Goal: Transaction & Acquisition: Subscribe to service/newsletter

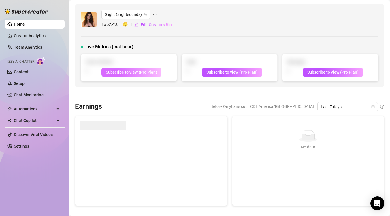
click at [148, 71] on span "Subscribe to view (Pro Plan)" at bounding box center [131, 72] width 51 height 5
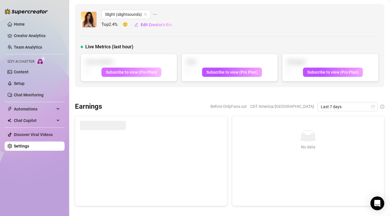
click at [151, 73] on span "Subscribe to view (Pro Plan)" at bounding box center [131, 72] width 51 height 5
click at [146, 72] on span "Subscribe to view (Pro Plan)" at bounding box center [131, 72] width 51 height 5
click at [204, 133] on canvas at bounding box center [151, 165] width 143 height 71
click at [26, 148] on link "Settings" at bounding box center [21, 146] width 15 height 5
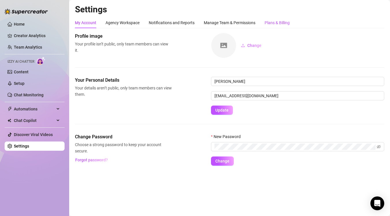
click at [273, 21] on div "Plans & Billing" at bounding box center [276, 23] width 25 height 6
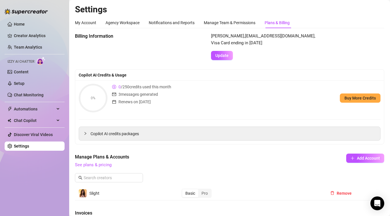
click at [252, 87] on div "0% 0 / 250 credits used this month 3 messages generated Renews on Sep 10th Buy …" at bounding box center [229, 98] width 301 height 29
click at [90, 22] on div "My Account" at bounding box center [85, 23] width 21 height 6
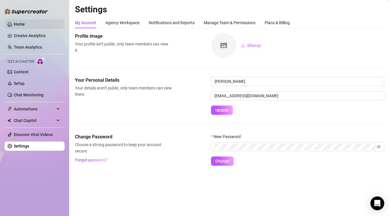
click at [25, 23] on link "Home" at bounding box center [19, 24] width 11 height 5
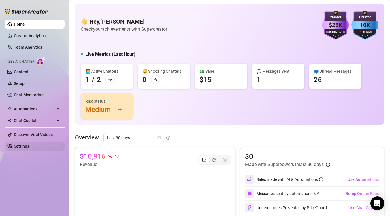
click at [28, 144] on link "Settings" at bounding box center [21, 146] width 15 height 5
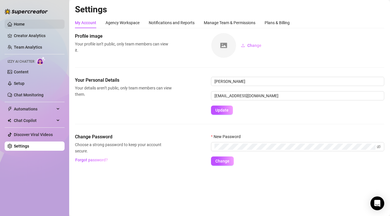
click at [15, 25] on link "Home" at bounding box center [19, 24] width 11 height 5
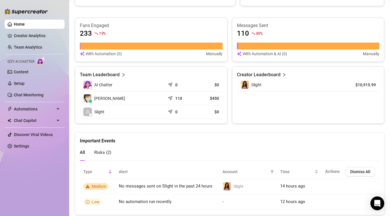
scroll to position [244, 0]
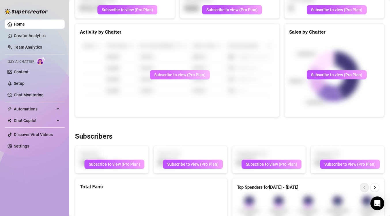
click at [163, 72] on button "Subscribe to view (Pro Plan)" at bounding box center [180, 74] width 60 height 9
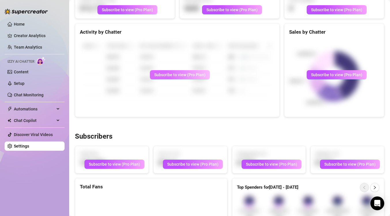
click at [165, 74] on span "Subscribe to view (Pro Plan)" at bounding box center [179, 75] width 51 height 5
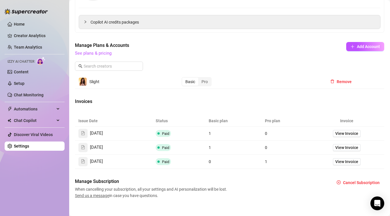
scroll to position [119, 0]
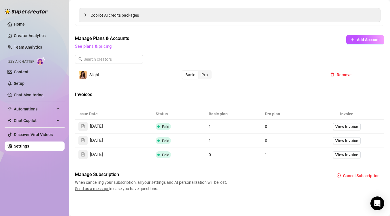
click at [99, 43] on span "See plans & pricing" at bounding box center [191, 46] width 232 height 7
click at [99, 44] on link "See plans & pricing" at bounding box center [93, 46] width 37 height 5
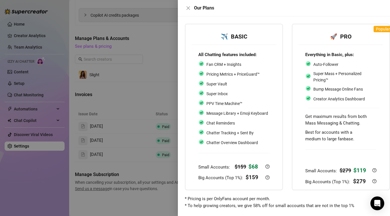
scroll to position [34, 7]
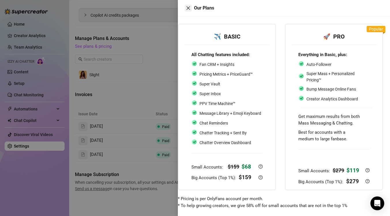
click at [189, 9] on icon "close" at bounding box center [188, 8] width 5 height 5
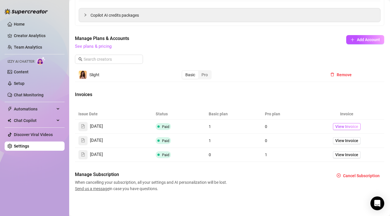
click at [339, 125] on span "View Invoice" at bounding box center [346, 127] width 23 height 6
click at [340, 155] on span "View Invoice" at bounding box center [346, 155] width 23 height 6
